Goal: Task Accomplishment & Management: Complete application form

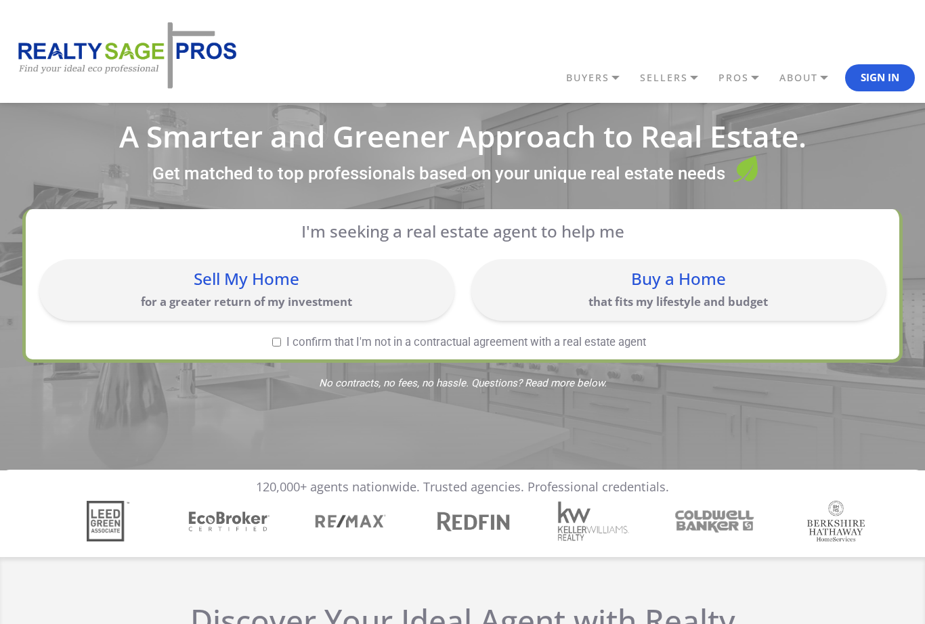
click at [592, 280] on div "Buy a Home" at bounding box center [678, 279] width 401 height 16
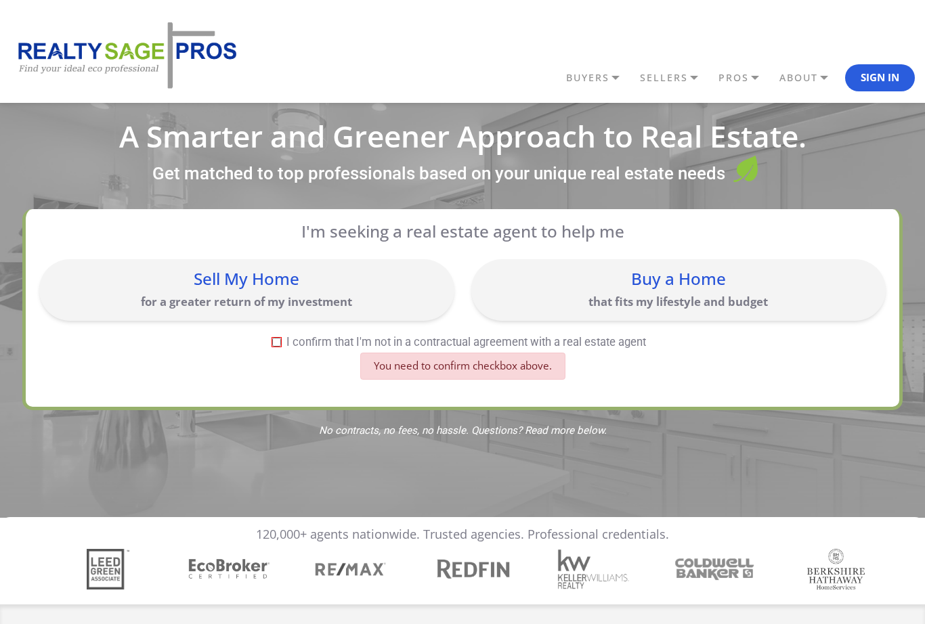
click at [604, 282] on div "Buy a Home" at bounding box center [678, 279] width 401 height 16
click at [272, 340] on input "I confirm that I'm not in a contractual agreement with a real estate agent" at bounding box center [276, 342] width 9 height 9
checkbox input "true"
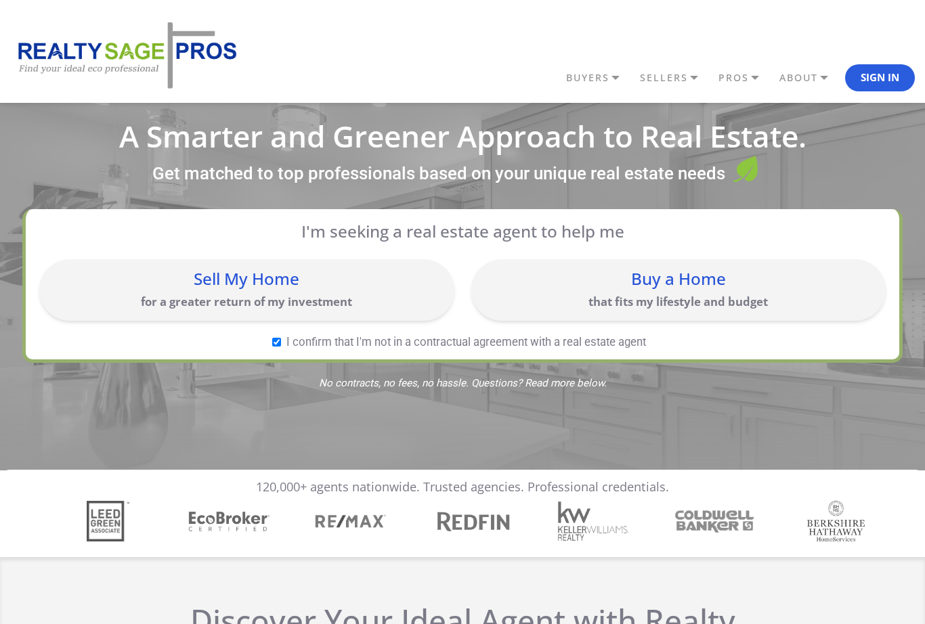
click at [659, 286] on div "Buy a Home" at bounding box center [678, 279] width 401 height 16
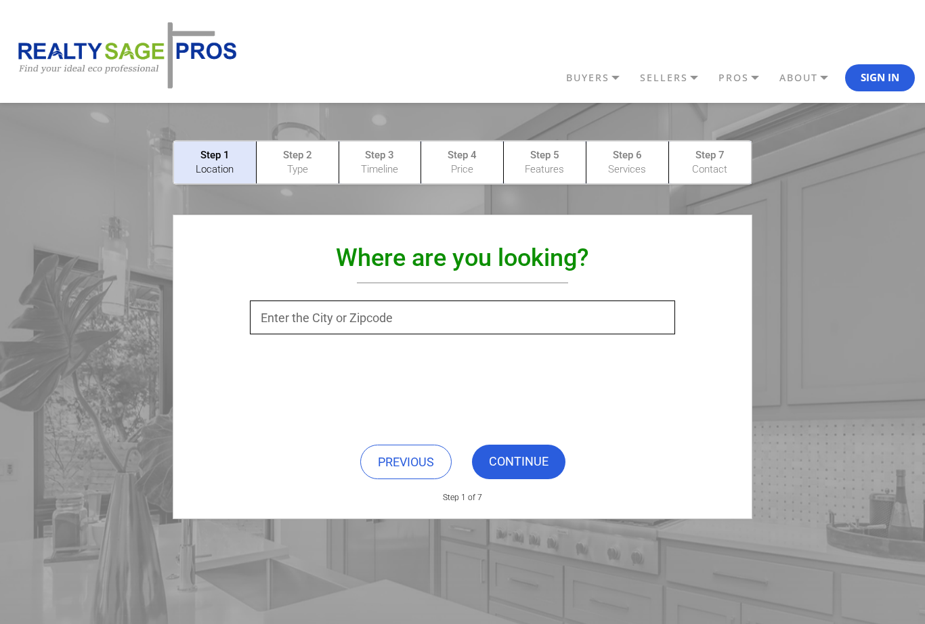
click at [336, 323] on input "text" at bounding box center [462, 318] width 424 height 34
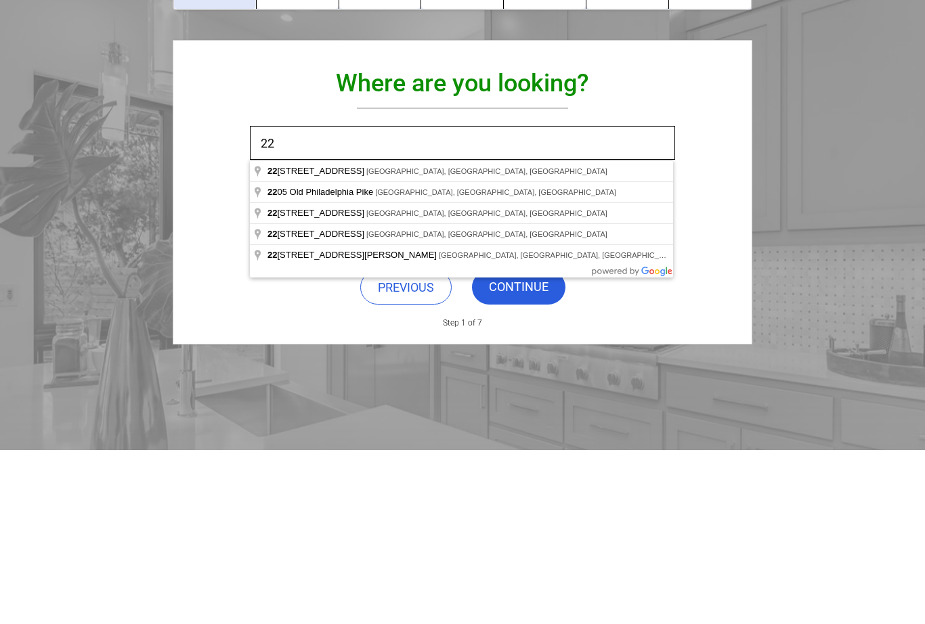
type input "2"
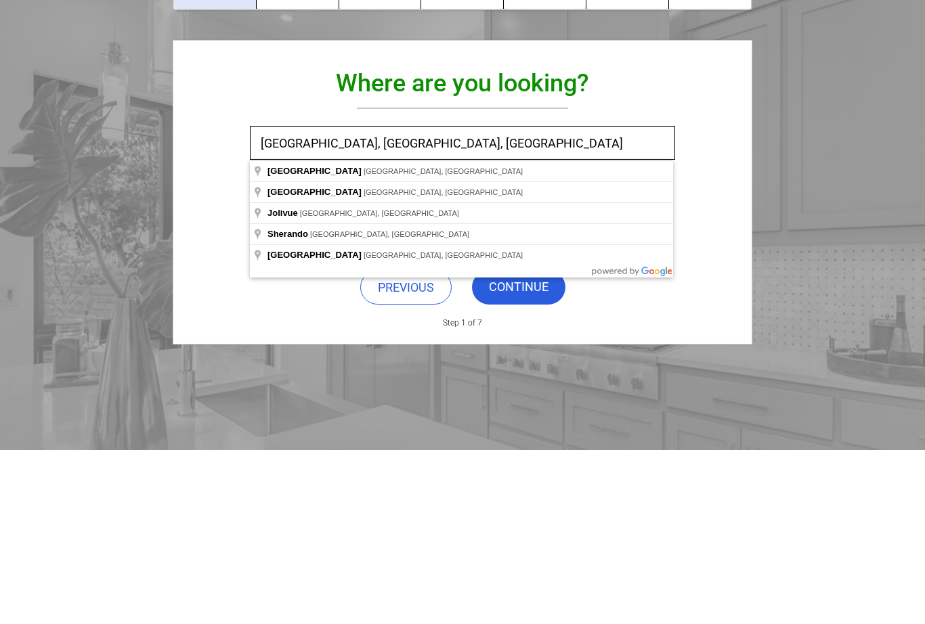
scroll to position [175, 0]
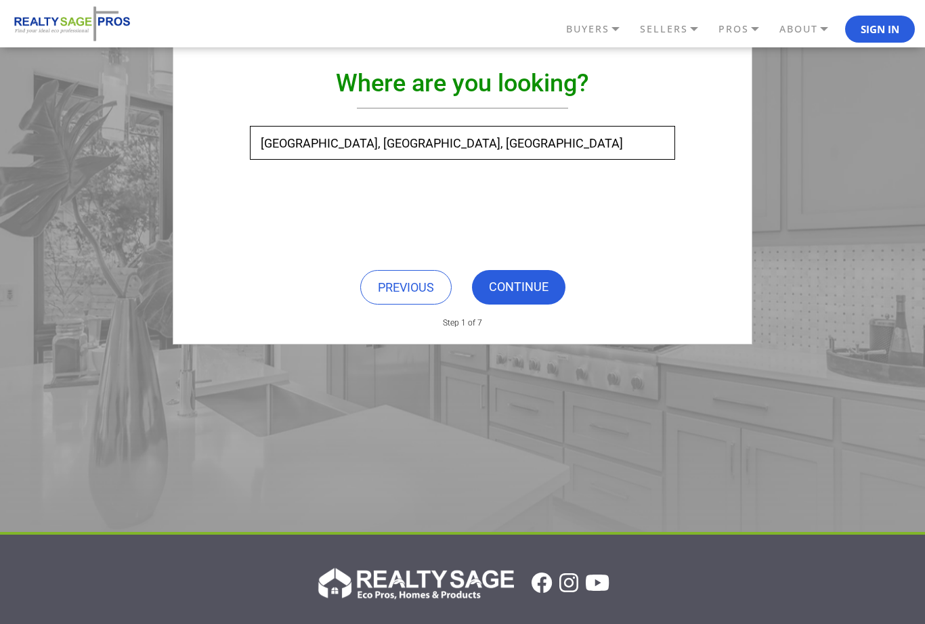
click at [522, 288] on link "CONTINUE" at bounding box center [518, 287] width 93 height 35
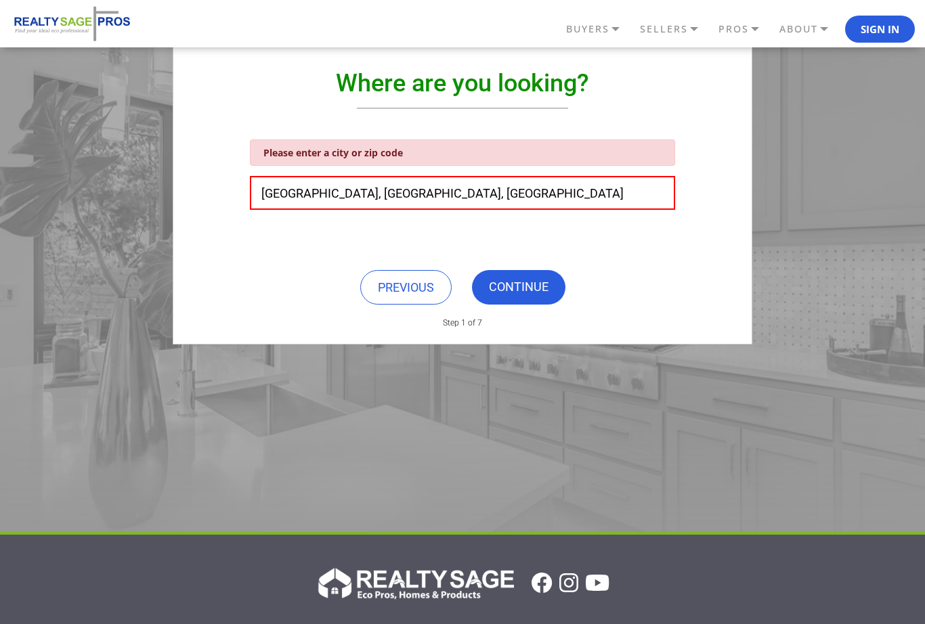
scroll to position [174, 0]
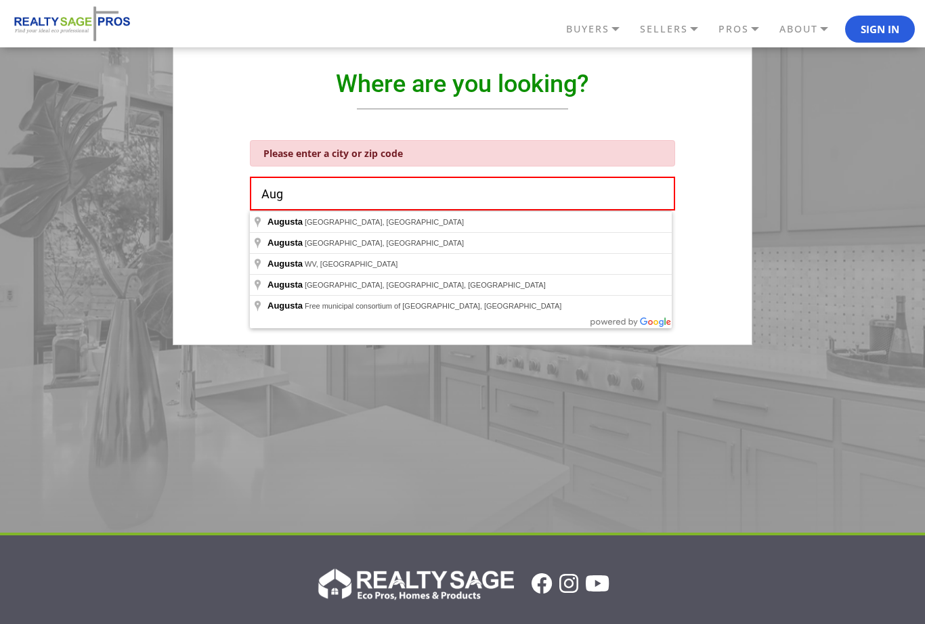
type input "Au"
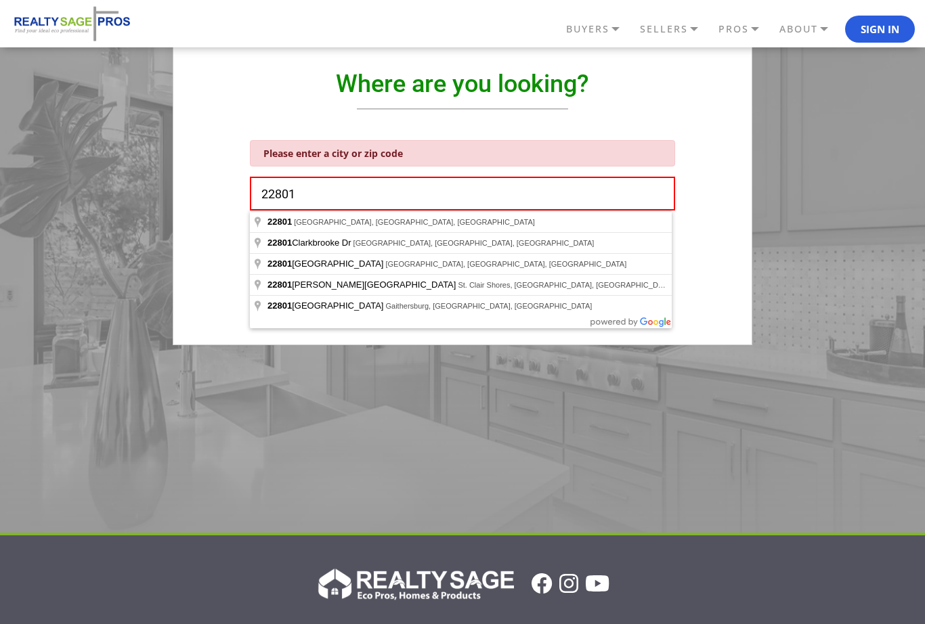
type input "[GEOGRAPHIC_DATA], [GEOGRAPHIC_DATA]"
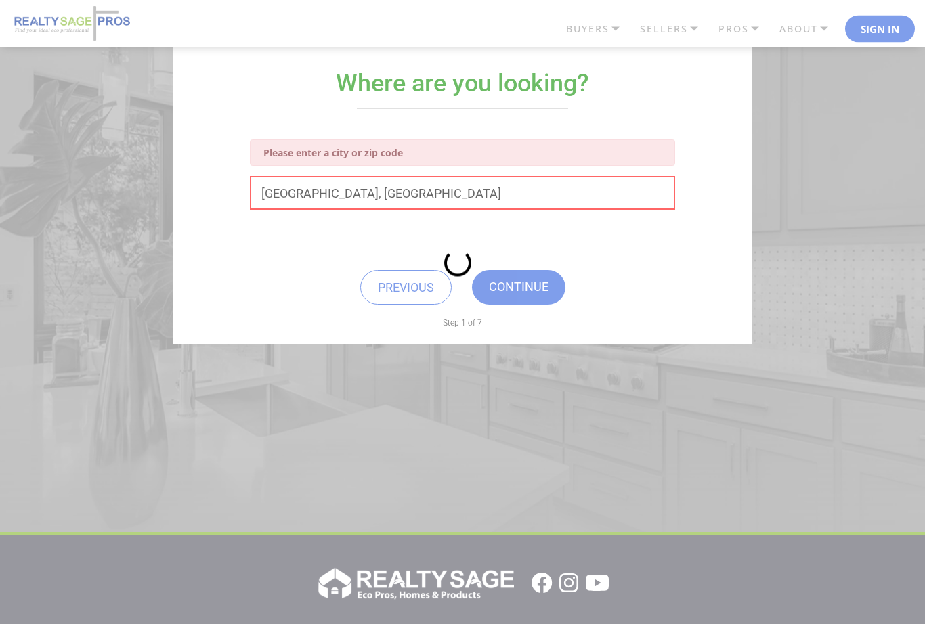
scroll to position [175, 0]
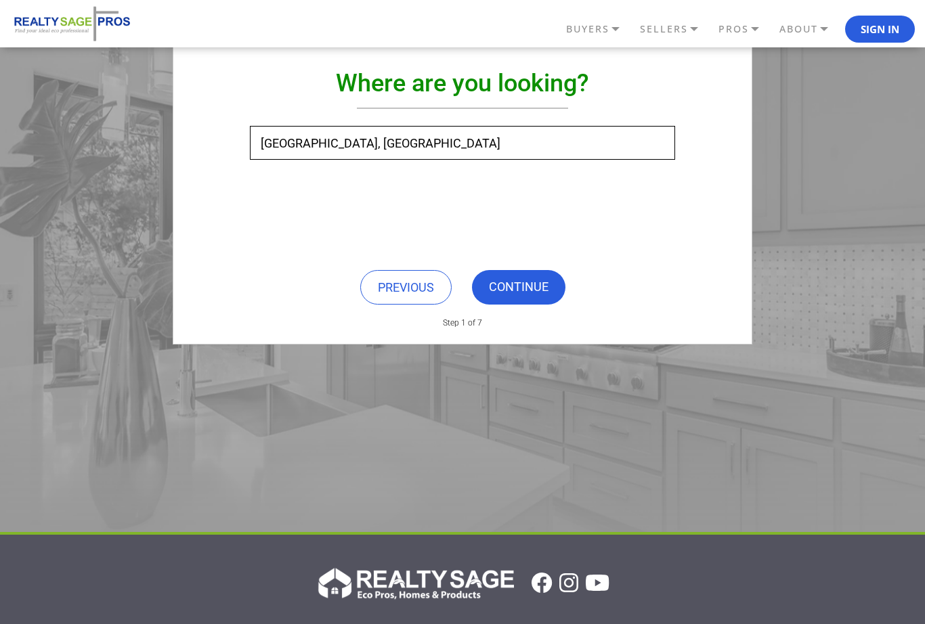
click at [526, 292] on link "CONTINUE" at bounding box center [518, 287] width 93 height 35
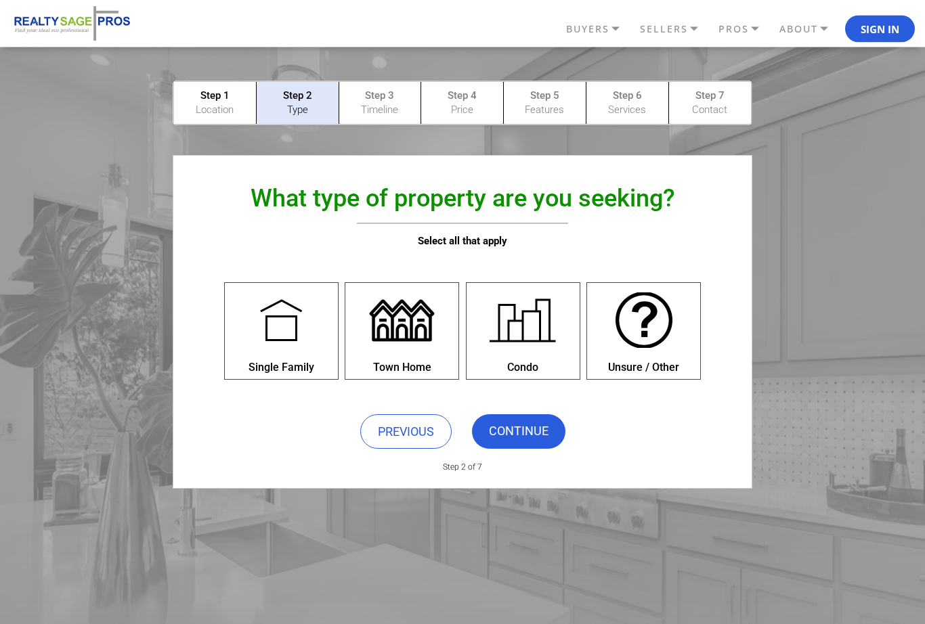
scroll to position [0, 0]
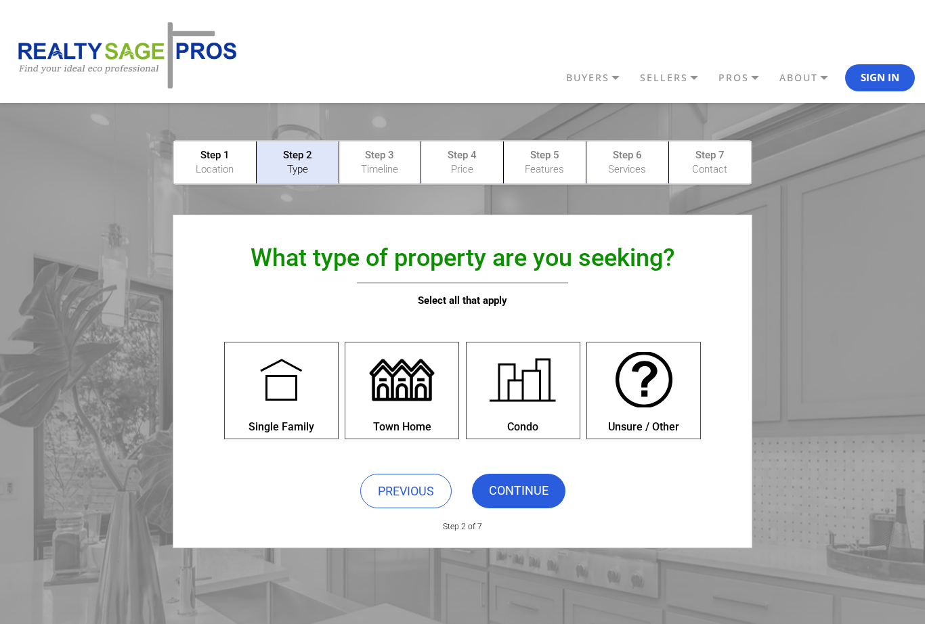
click at [289, 403] on div at bounding box center [281, 379] width 74 height 74
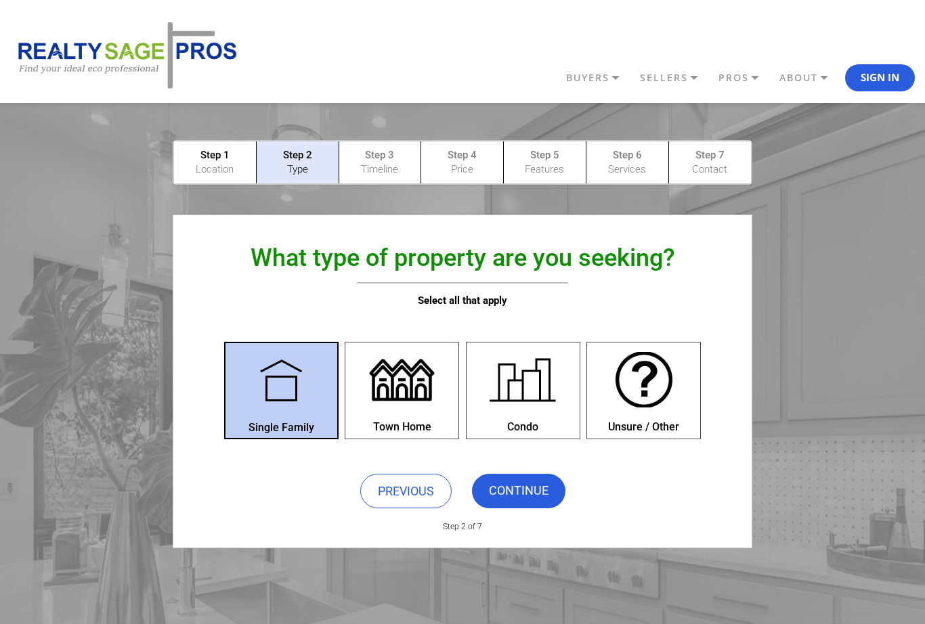
click at [519, 496] on link "CONTINUE" at bounding box center [518, 491] width 93 height 35
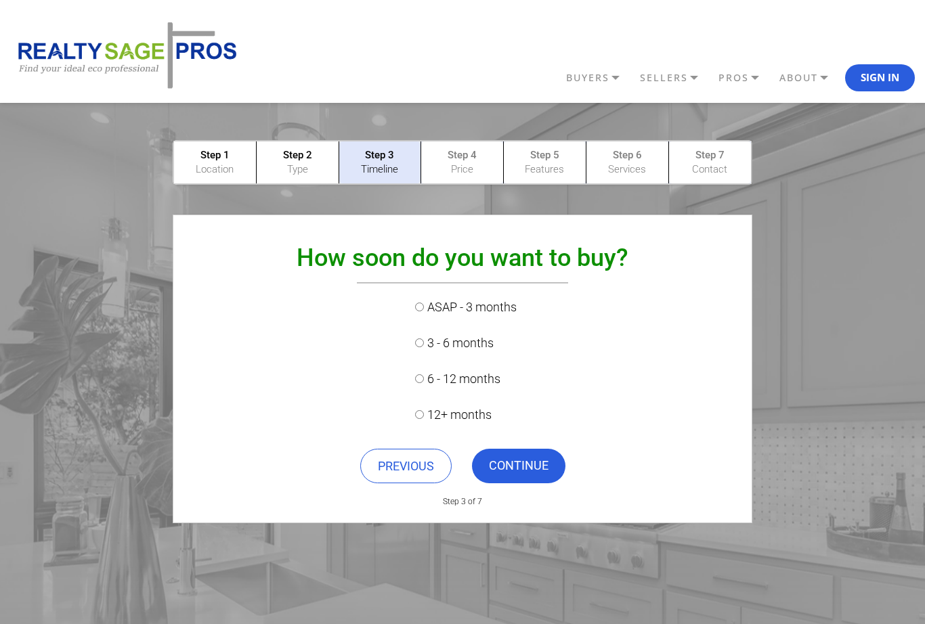
click at [424, 308] on input "ASAP - 3 months" at bounding box center [419, 307] width 9 height 9
radio input "true"
click at [513, 472] on link "CONTINUE" at bounding box center [518, 466] width 93 height 35
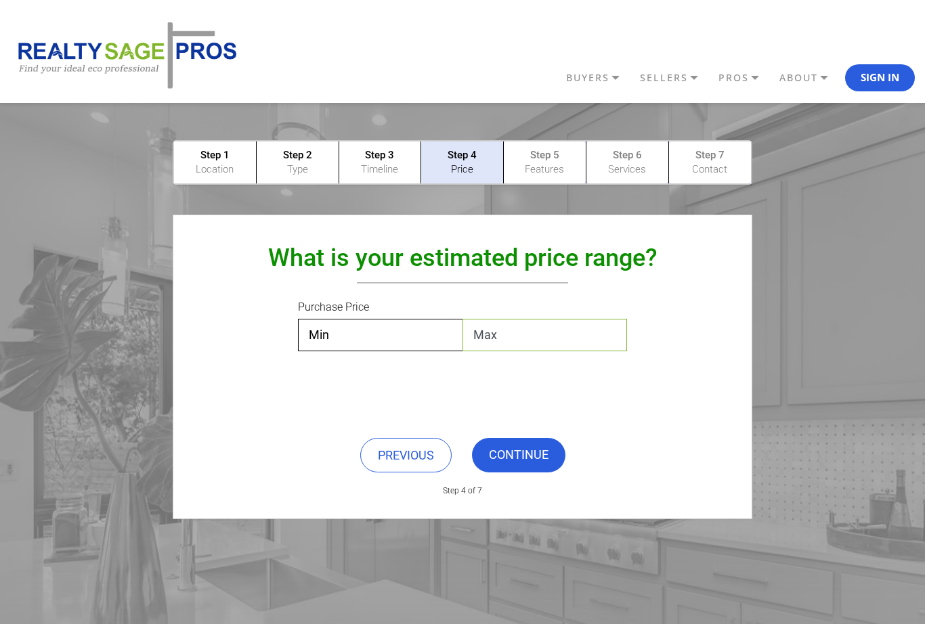
click at [518, 336] on select "Max $50,000 $100,000 $200,000 $300,000 $400,000 $500,000 $600,000 $700,000 $800…" at bounding box center [544, 335] width 165 height 32
select select "$500,000"
click at [515, 460] on link "CONTINUE" at bounding box center [518, 455] width 93 height 35
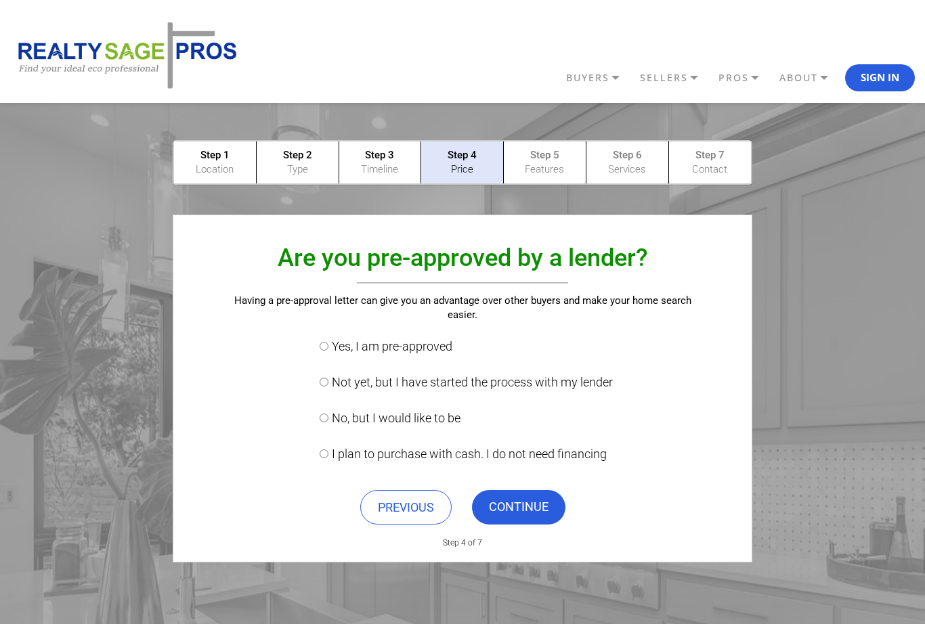
click at [319, 342] on input "Yes, I am pre-approved" at bounding box center [323, 346] width 9 height 9
radio input "true"
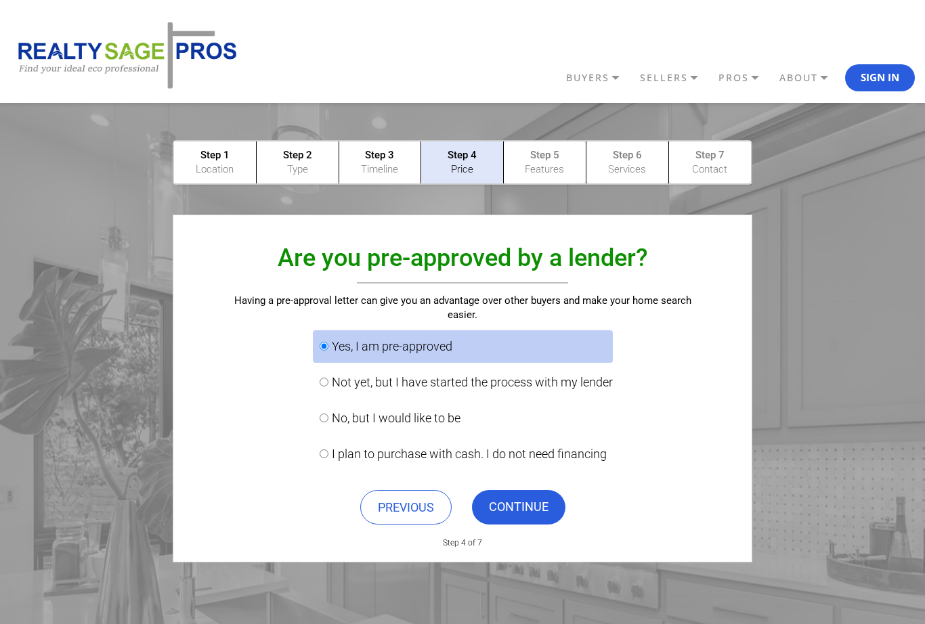
click at [492, 504] on link "CONTINUE" at bounding box center [518, 507] width 93 height 35
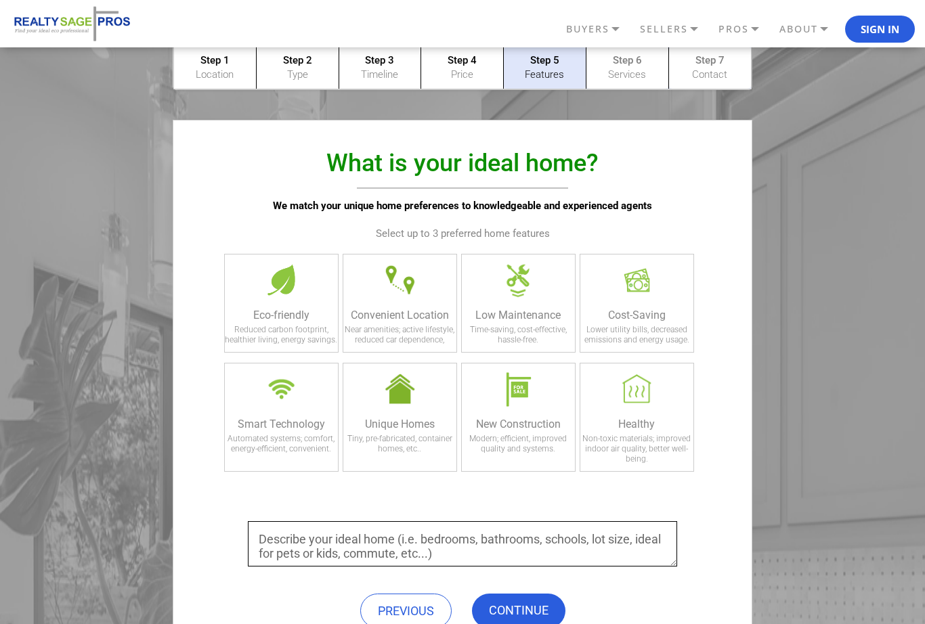
scroll to position [93, 0]
click at [640, 302] on div at bounding box center [637, 281] width 58 height 51
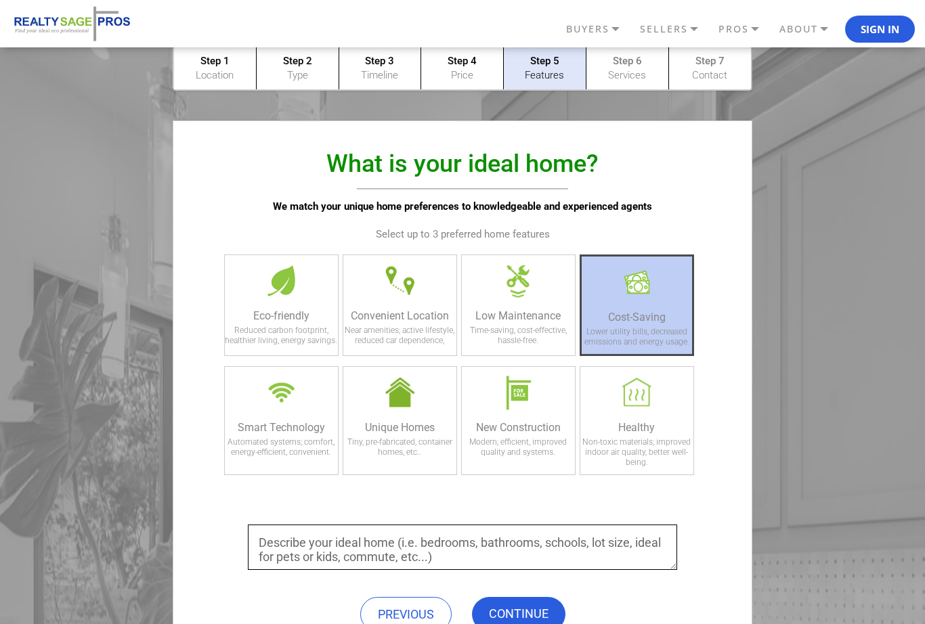
click at [524, 301] on div at bounding box center [518, 280] width 58 height 51
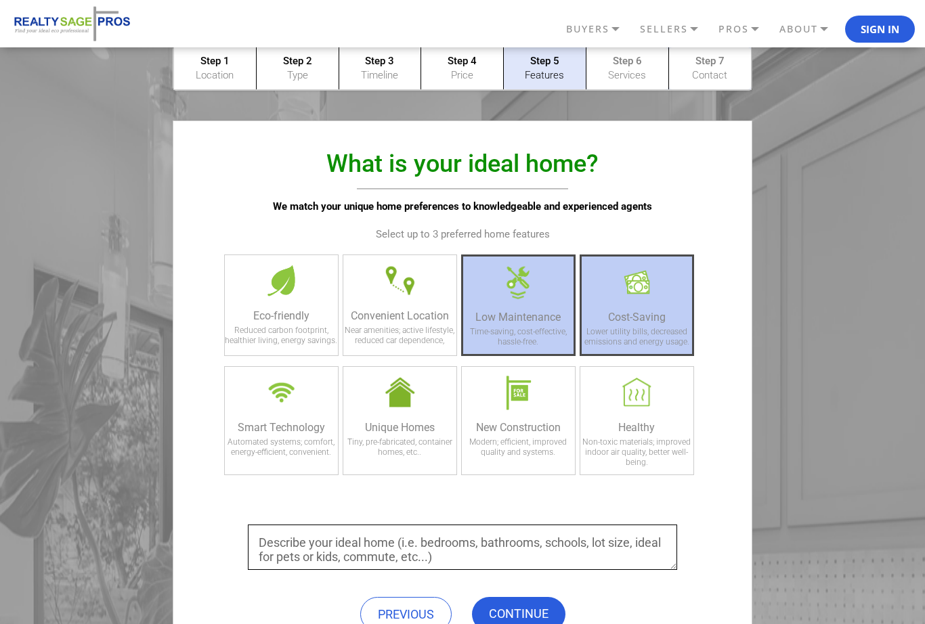
click at [298, 309] on div "Eco-friendly Reduced carbon footprint, healthier living, energy savings." at bounding box center [281, 305] width 114 height 102
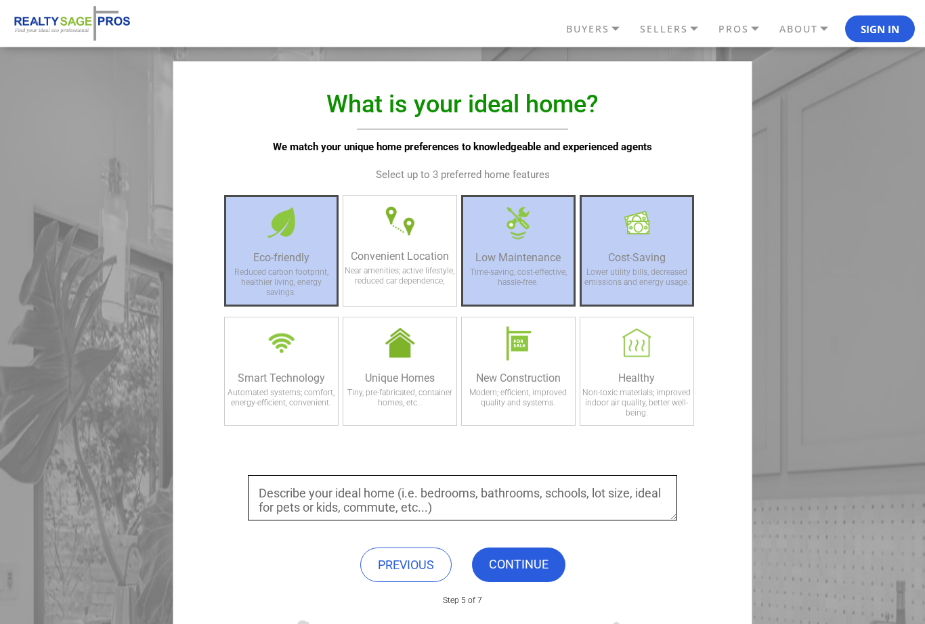
scroll to position [156, 0]
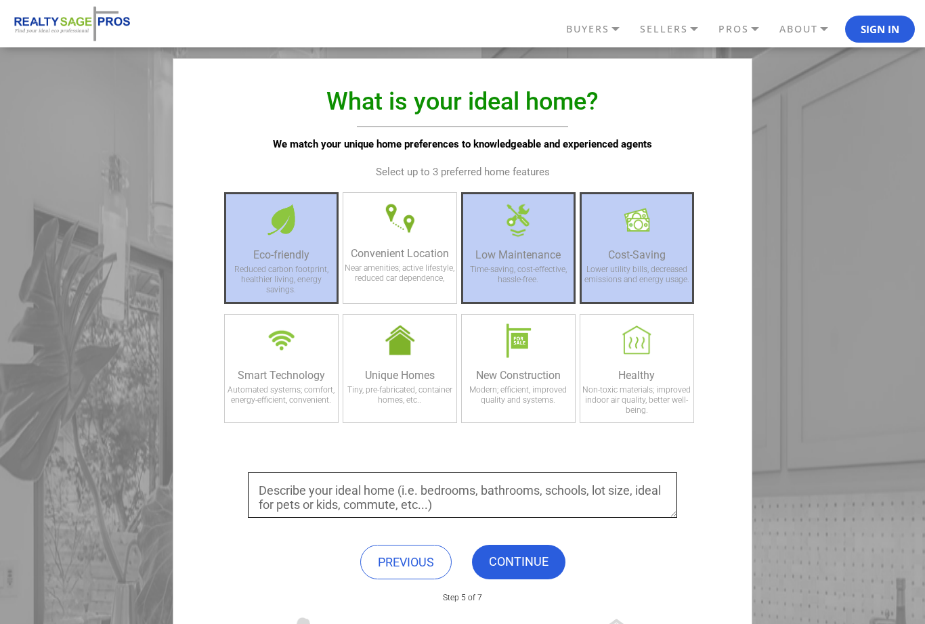
click at [652, 386] on div "Non-toxic materials; improved indoor air quality, better well-being." at bounding box center [636, 403] width 113 height 37
click at [518, 546] on link "CONTINUE" at bounding box center [518, 562] width 93 height 35
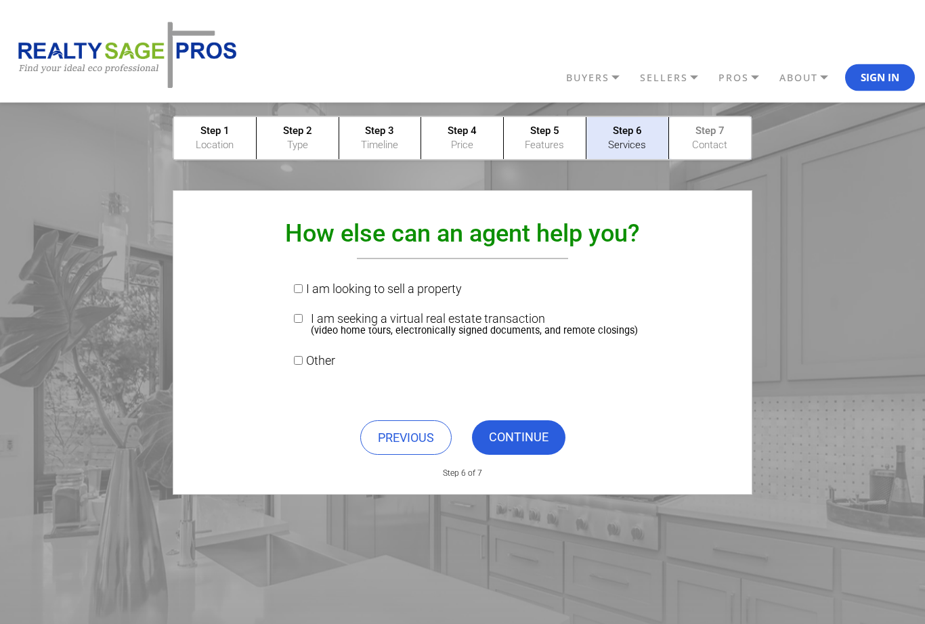
scroll to position [25, 0]
click at [525, 433] on link "CONTINUE" at bounding box center [518, 437] width 93 height 35
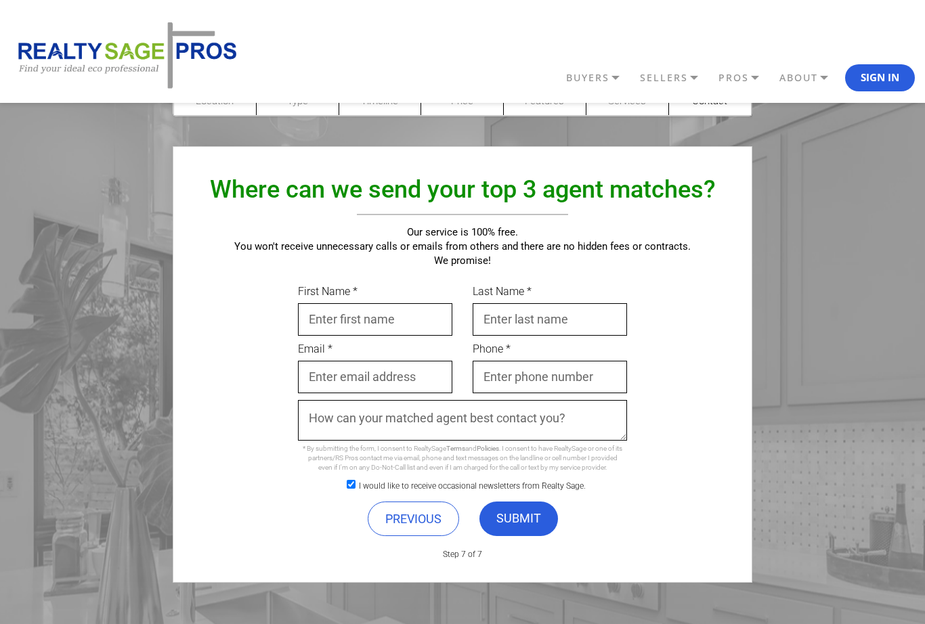
scroll to position [0, 0]
